Goal: Task Accomplishment & Management: Use online tool/utility

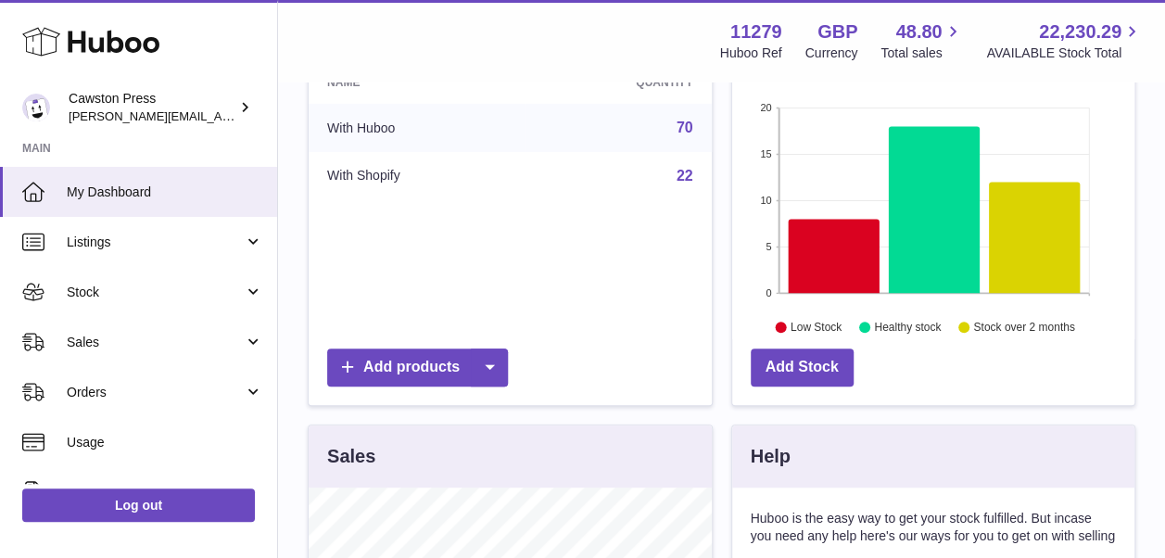
scroll to position [278, 0]
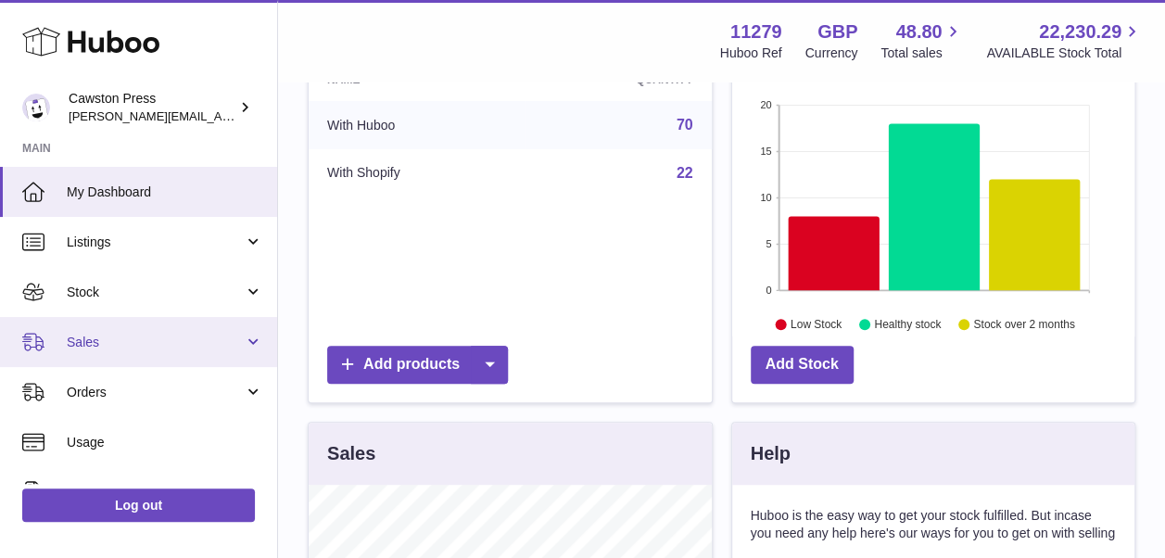
click at [190, 343] on span "Sales" at bounding box center [155, 343] width 177 height 18
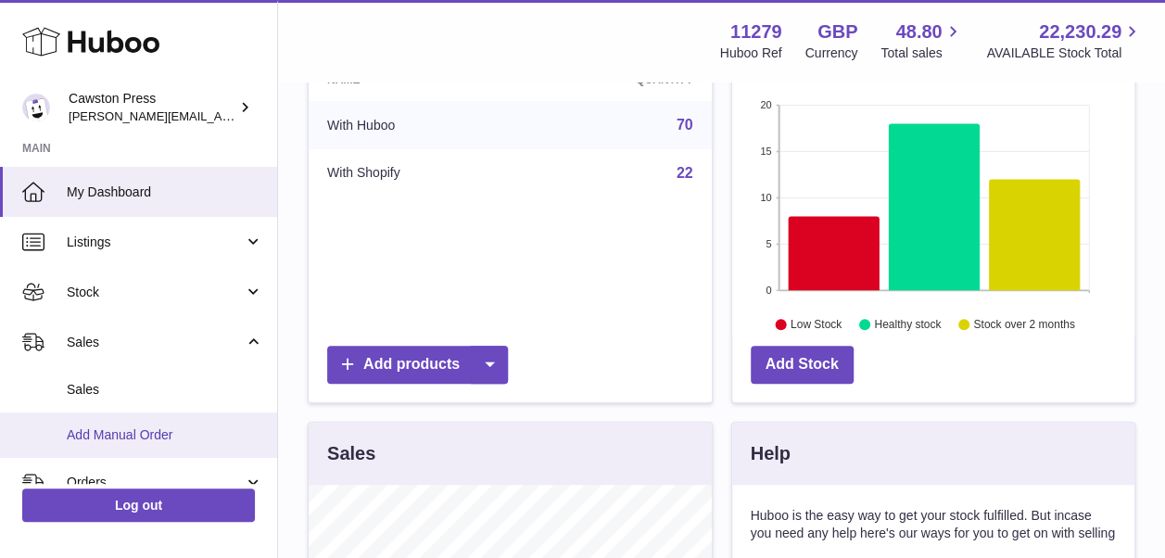
click at [177, 424] on link "Add Manual Order" at bounding box center [138, 434] width 277 height 45
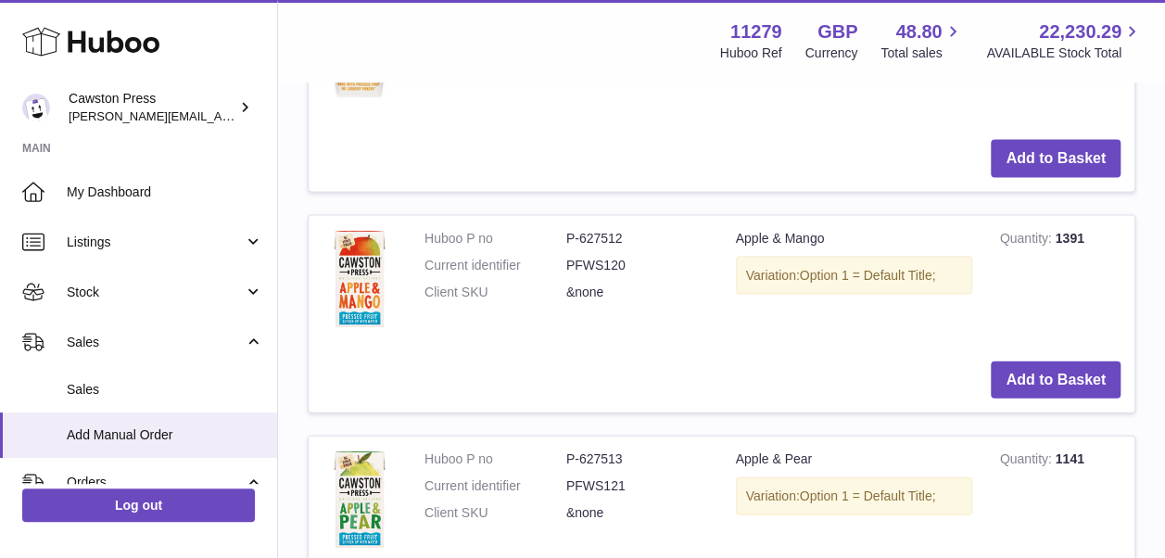
scroll to position [1760, 0]
